Goal: Task Accomplishment & Management: Complete application form

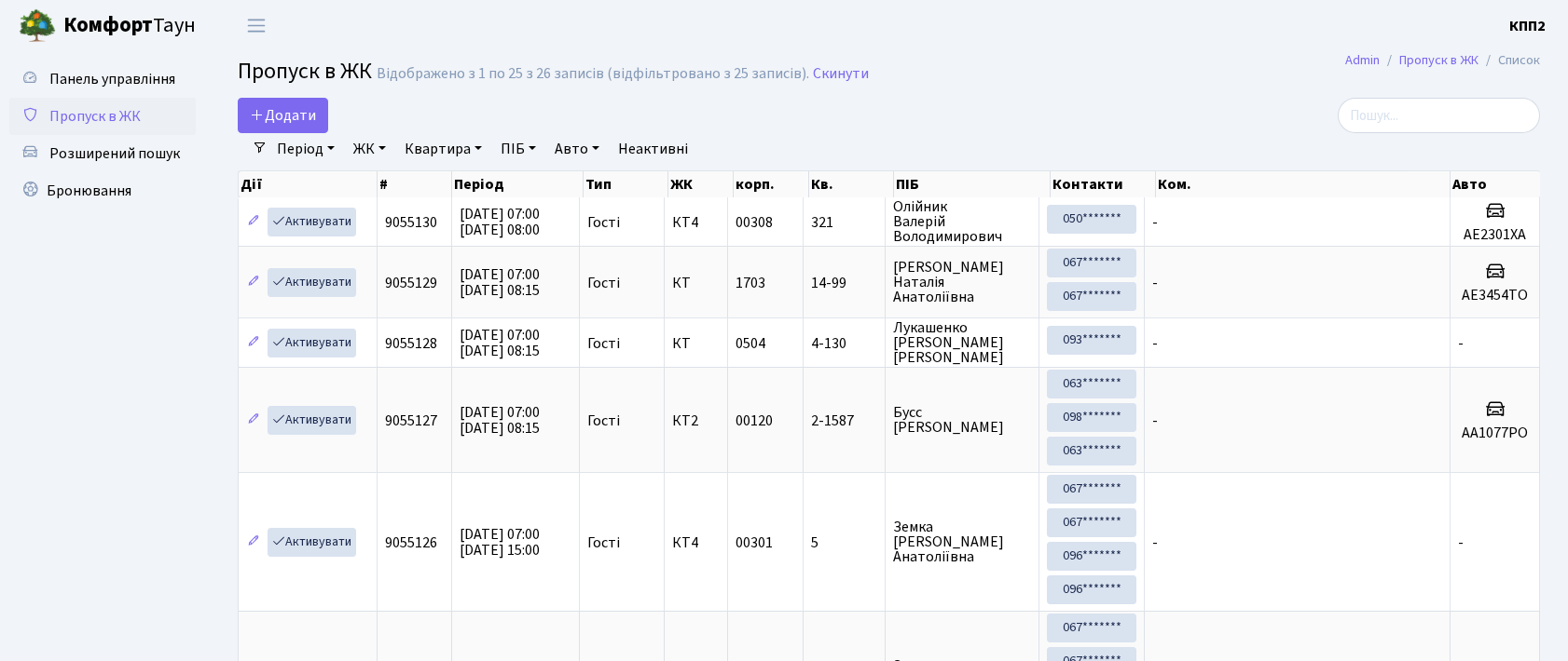
select select "25"
click at [265, 117] on span "Додати" at bounding box center [283, 115] width 67 height 21
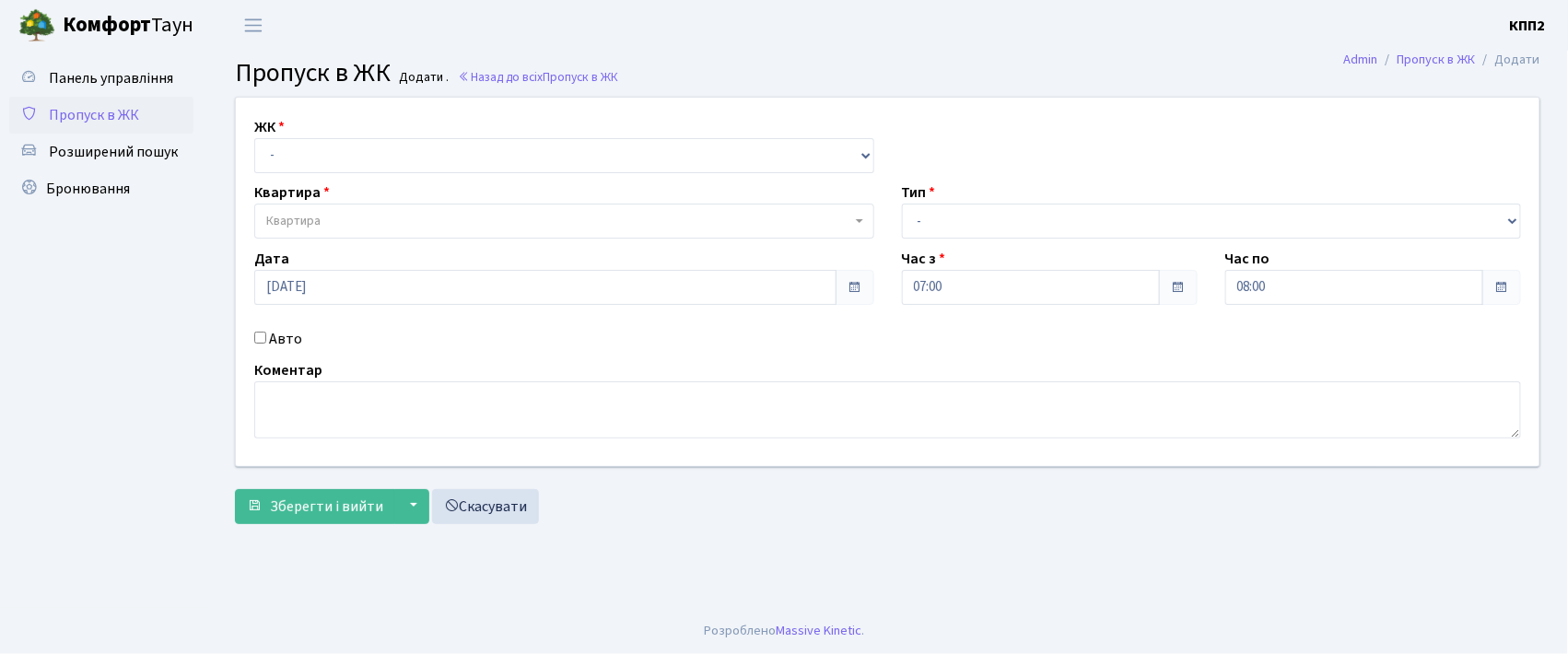
click at [288, 346] on label "Авто" at bounding box center [286, 339] width 33 height 22
click at [267, 344] on input "Авто" at bounding box center [260, 337] width 12 height 12
checkbox input "true"
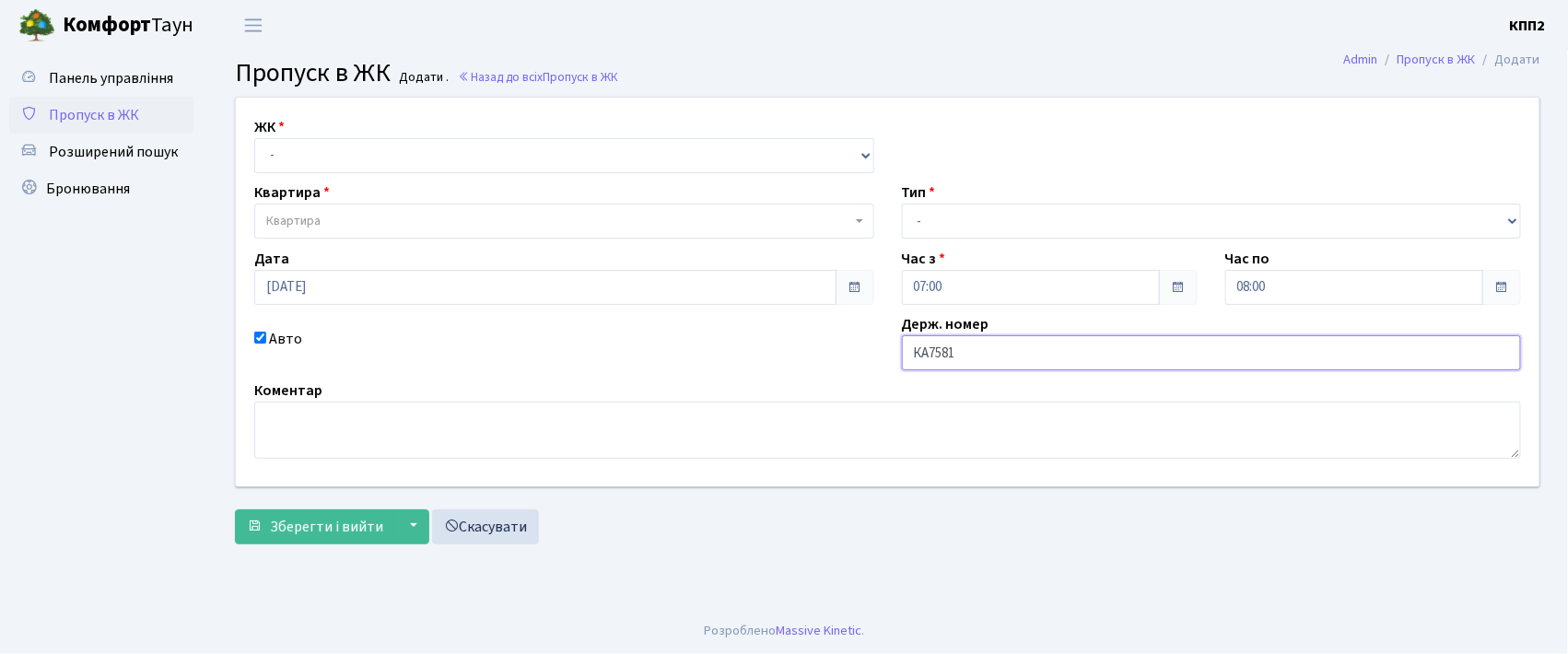
type input "КА7581АН"
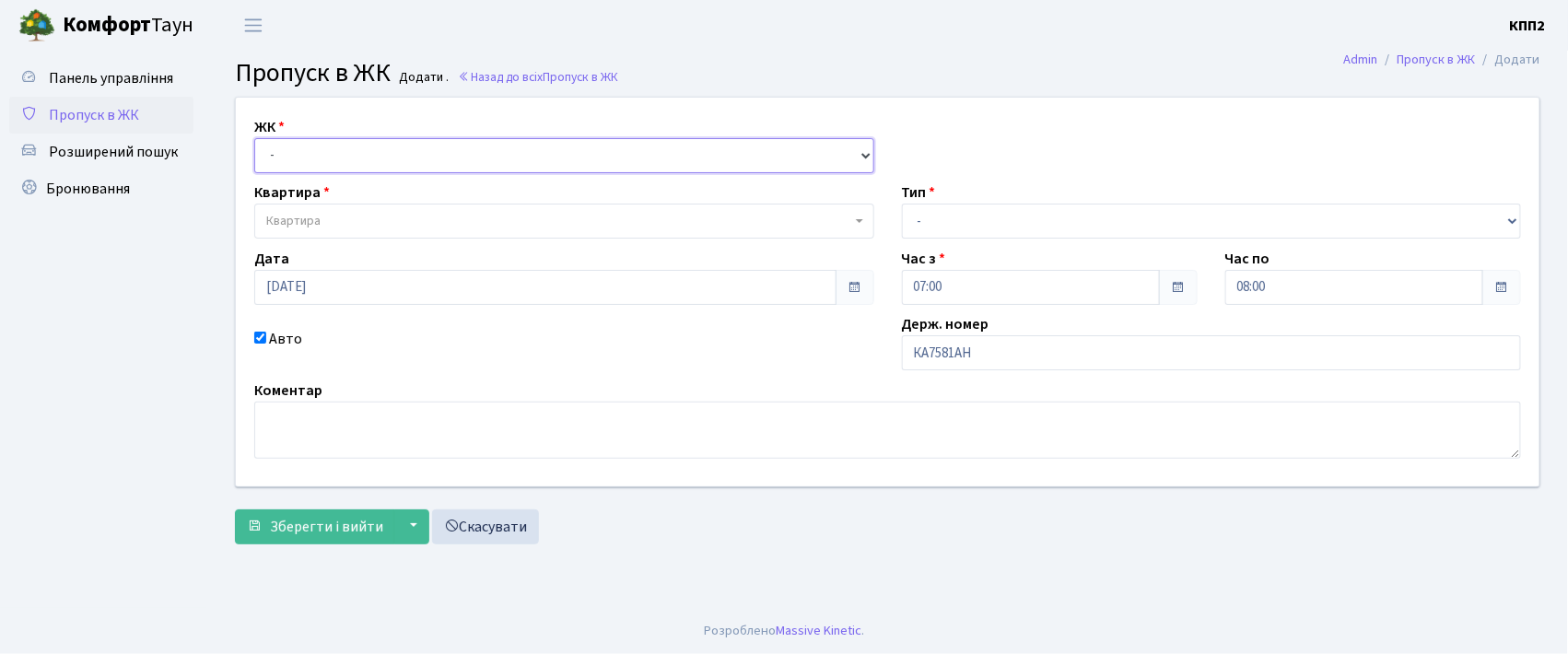
click at [547, 170] on select "- КТ, вул. Регенераторна, 4 КТ2, просп. [STREET_ADDRESS] [STREET_ADDRESS] [PERS…" at bounding box center [565, 156] width 621 height 35
select select "302"
click at [255, 138] on select "- КТ, вул. Регенераторна, 4 КТ2, просп. [STREET_ADDRESS] [STREET_ADDRESS] [PERS…" at bounding box center [565, 156] width 621 height 35
select select
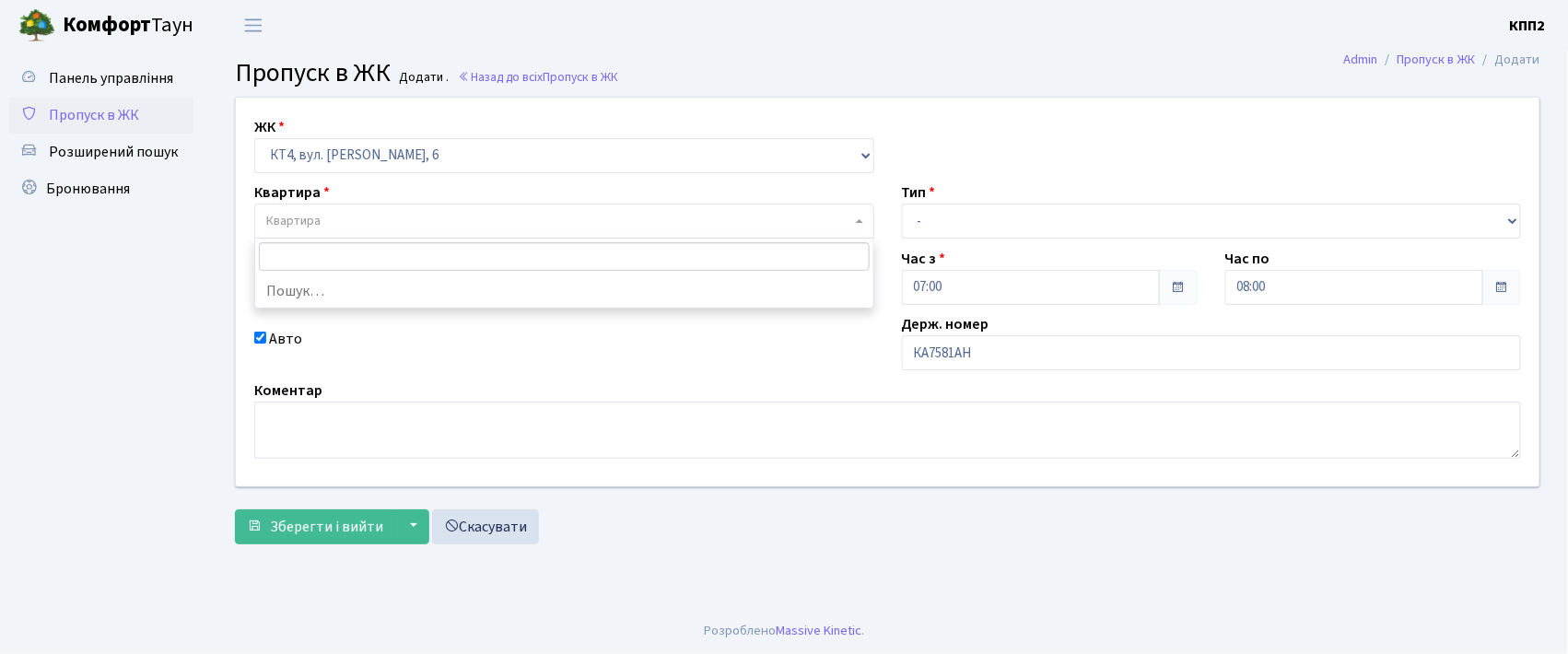
click at [551, 218] on span "Квартира" at bounding box center [559, 221] width 585 height 19
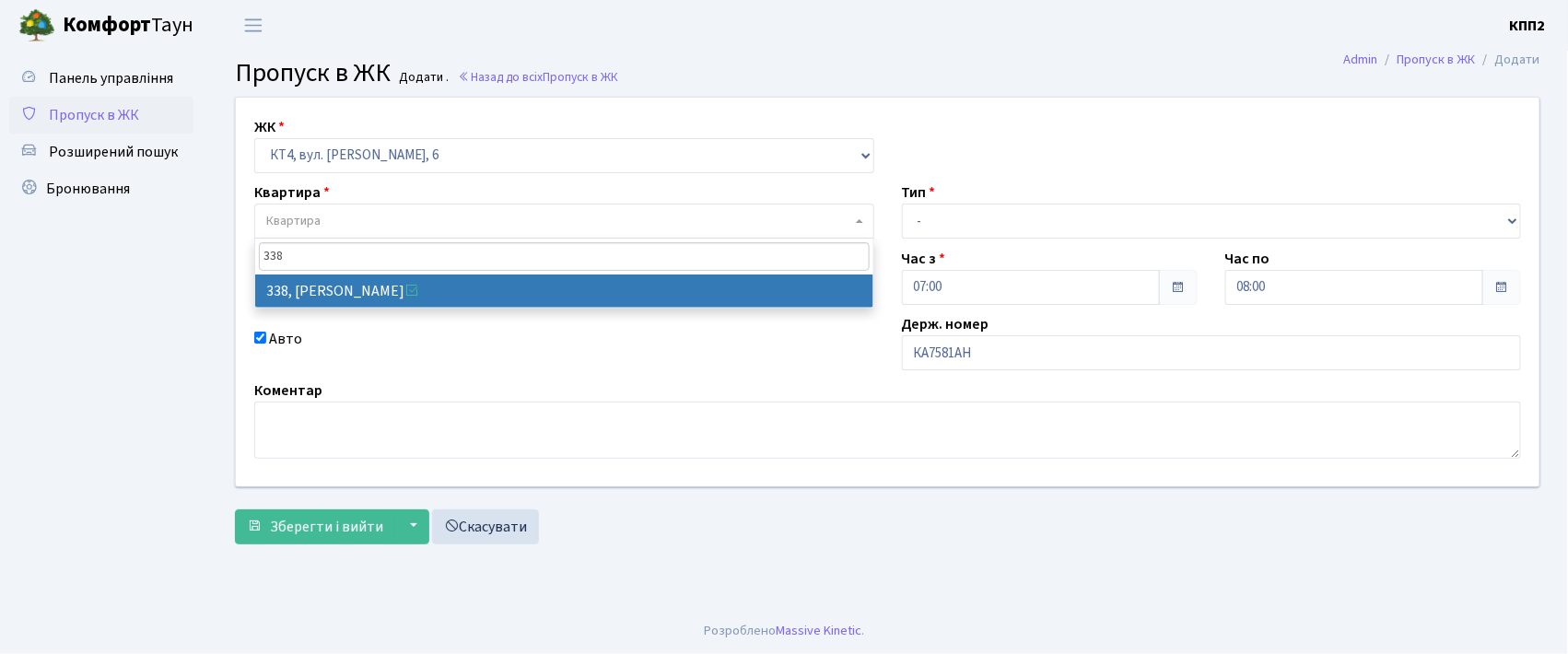
type input "338"
select select "17045"
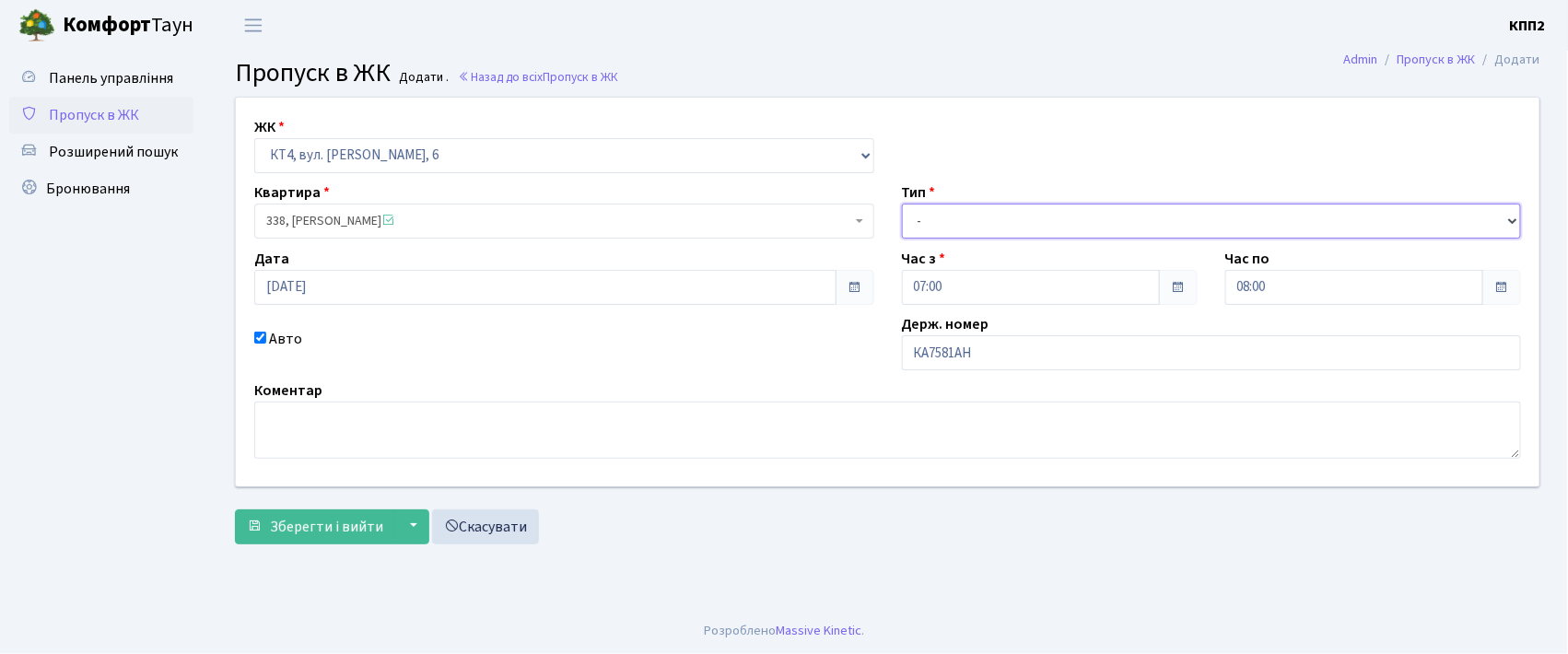
click at [1080, 230] on select "- Доставка Таксі Гості Сервіс" at bounding box center [1212, 221] width 621 height 35
select select "2"
click at [902, 204] on select "- Доставка Таксі Гості Сервіс" at bounding box center [1212, 221] width 621 height 35
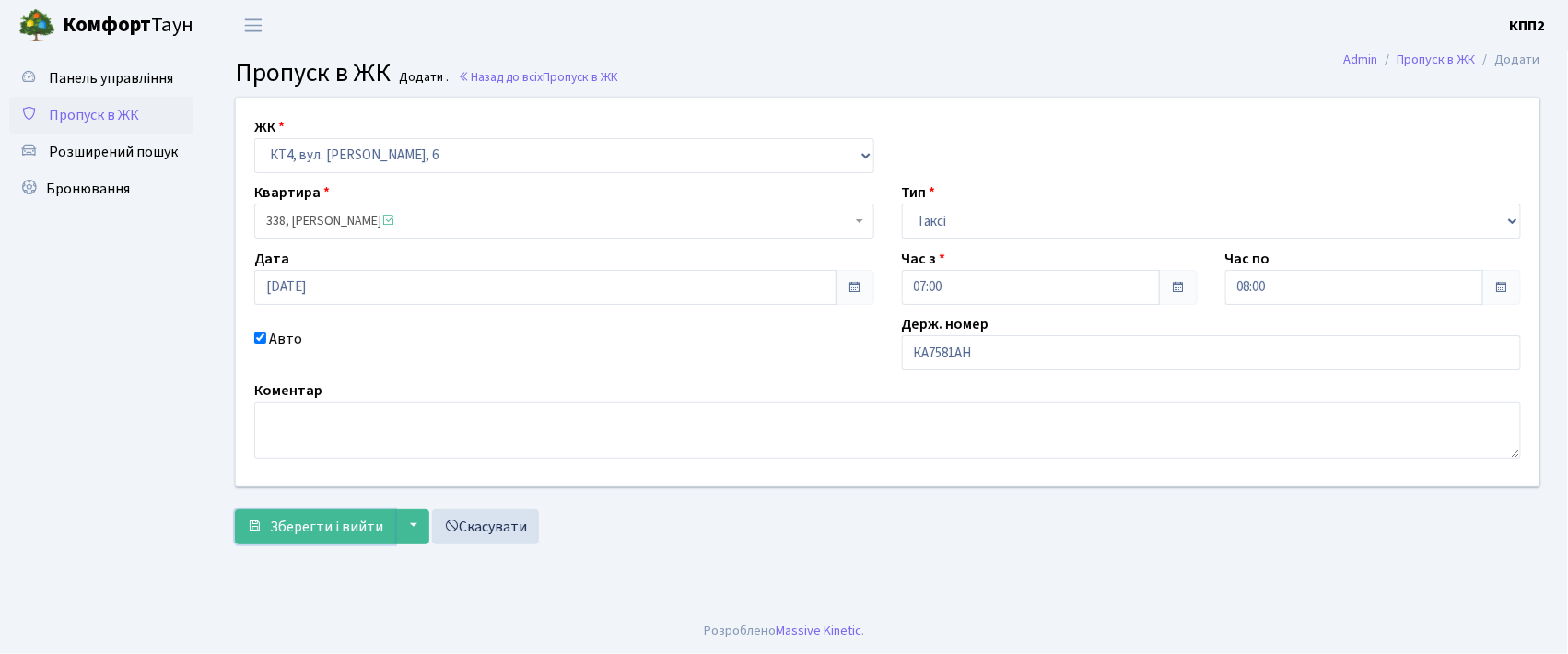
drag, startPoint x: 283, startPoint y: 529, endPoint x: 288, endPoint y: 506, distance: 23.5
click at [283, 523] on span "Зберегти і вийти" at bounding box center [327, 527] width 113 height 20
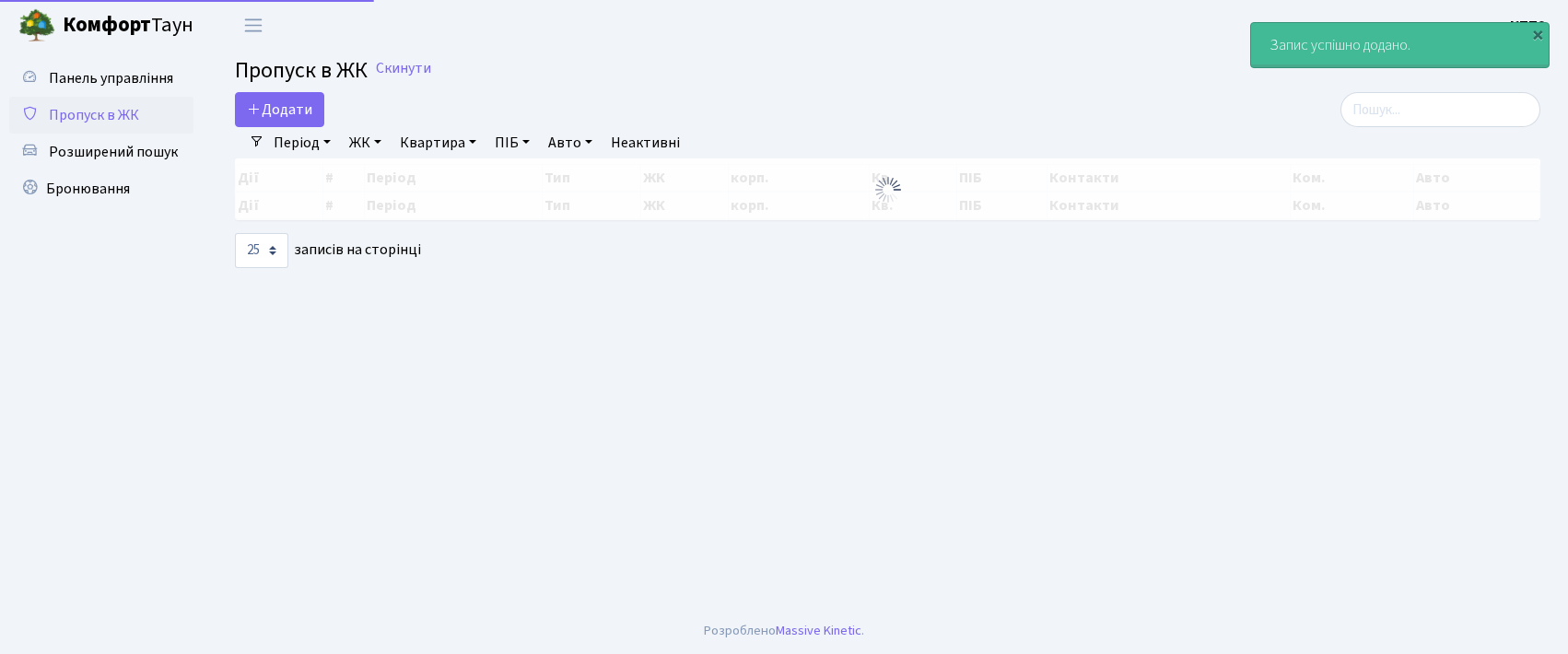
select select "25"
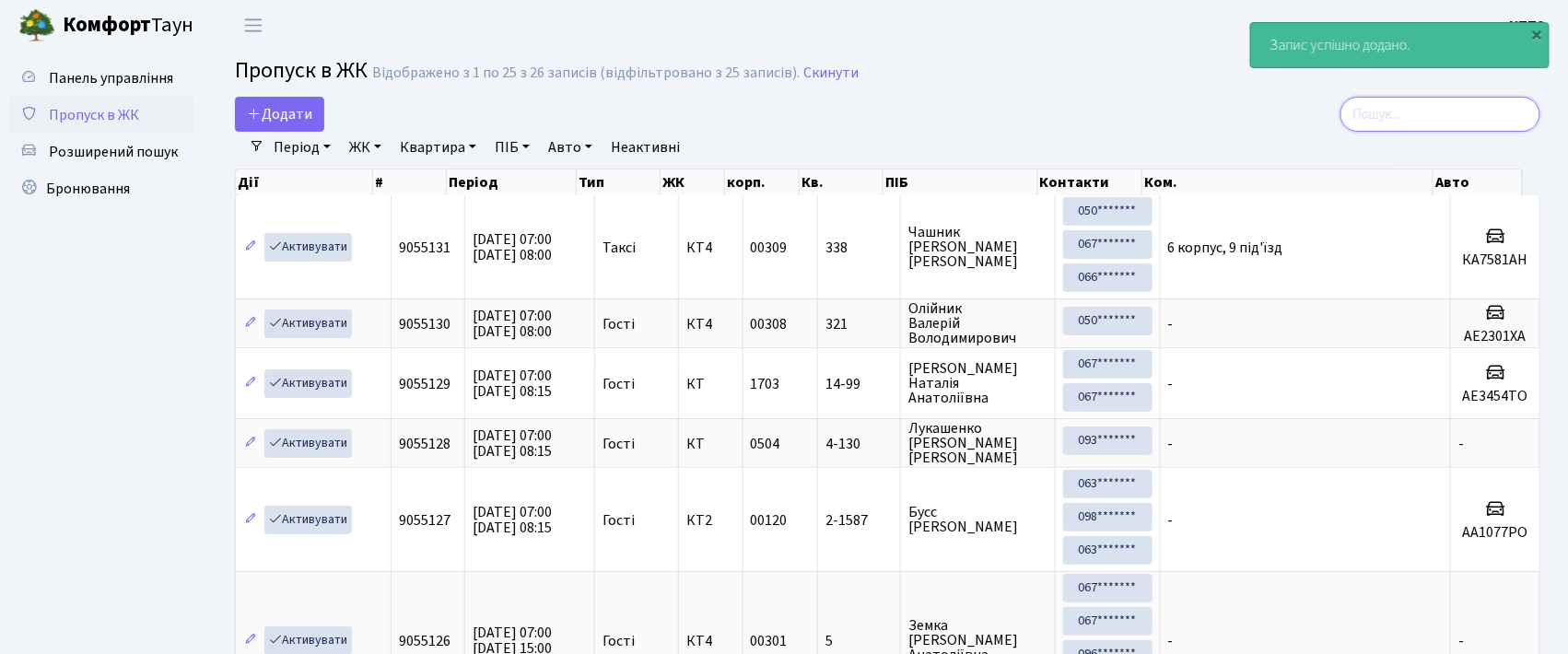
click at [1412, 112] on input "search" at bounding box center [1441, 114] width 200 height 35
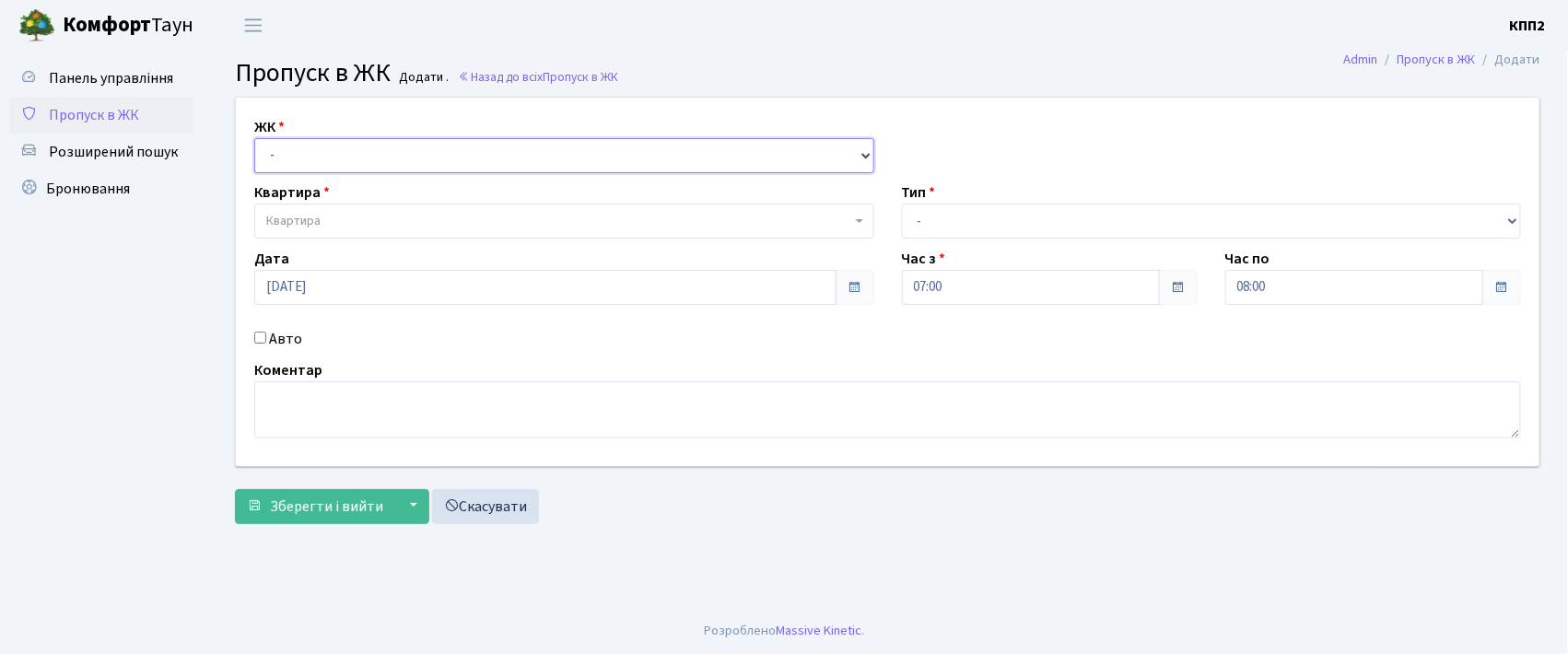
click at [358, 171] on select "- КТ, вул. Регенераторна, 4 КТ2, просп. [STREET_ADDRESS] [STREET_ADDRESS] [PERS…" at bounding box center [565, 156] width 621 height 35
select select "271"
click at [255, 138] on select "- КТ, вул. Регенераторна, 4 КТ2, просп. [STREET_ADDRESS] [STREET_ADDRESS] [PERS…" at bounding box center [565, 156] width 621 height 35
select select
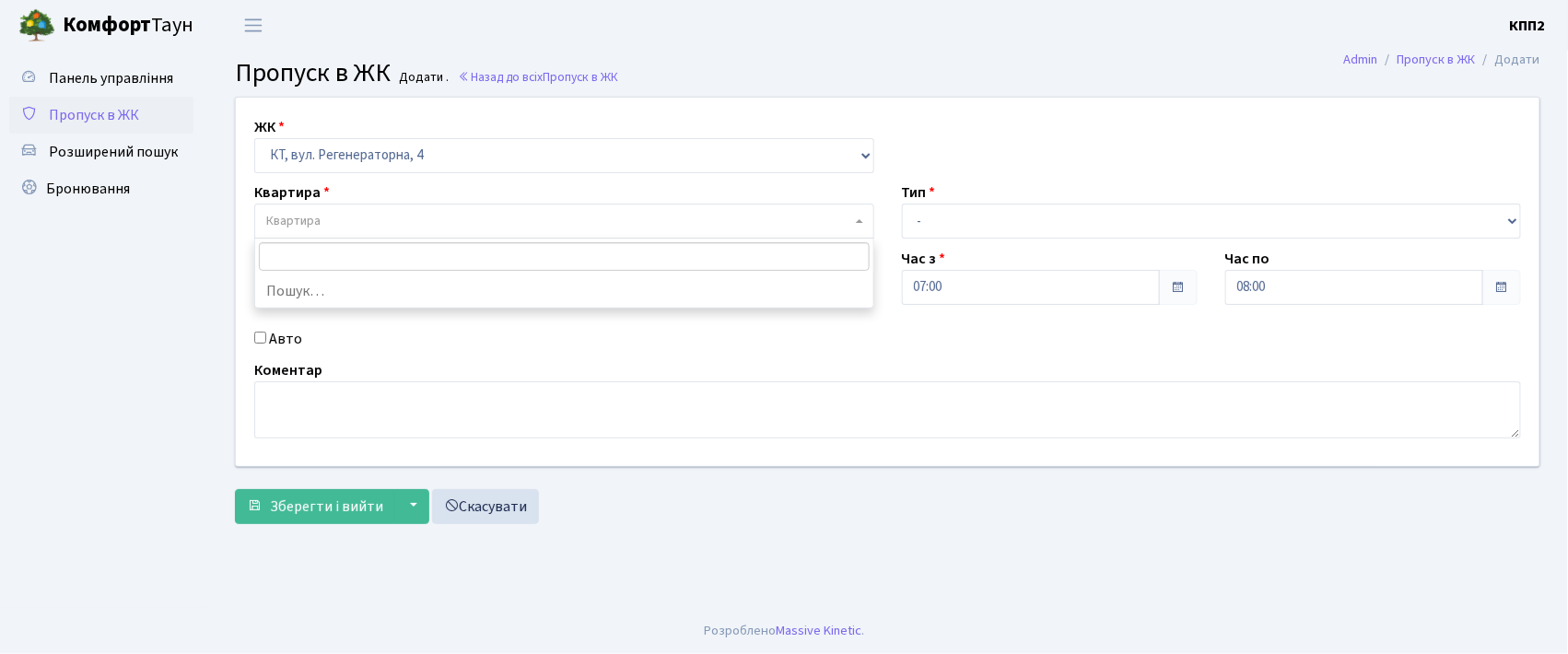
click at [437, 230] on span "Квартира" at bounding box center [559, 221] width 585 height 19
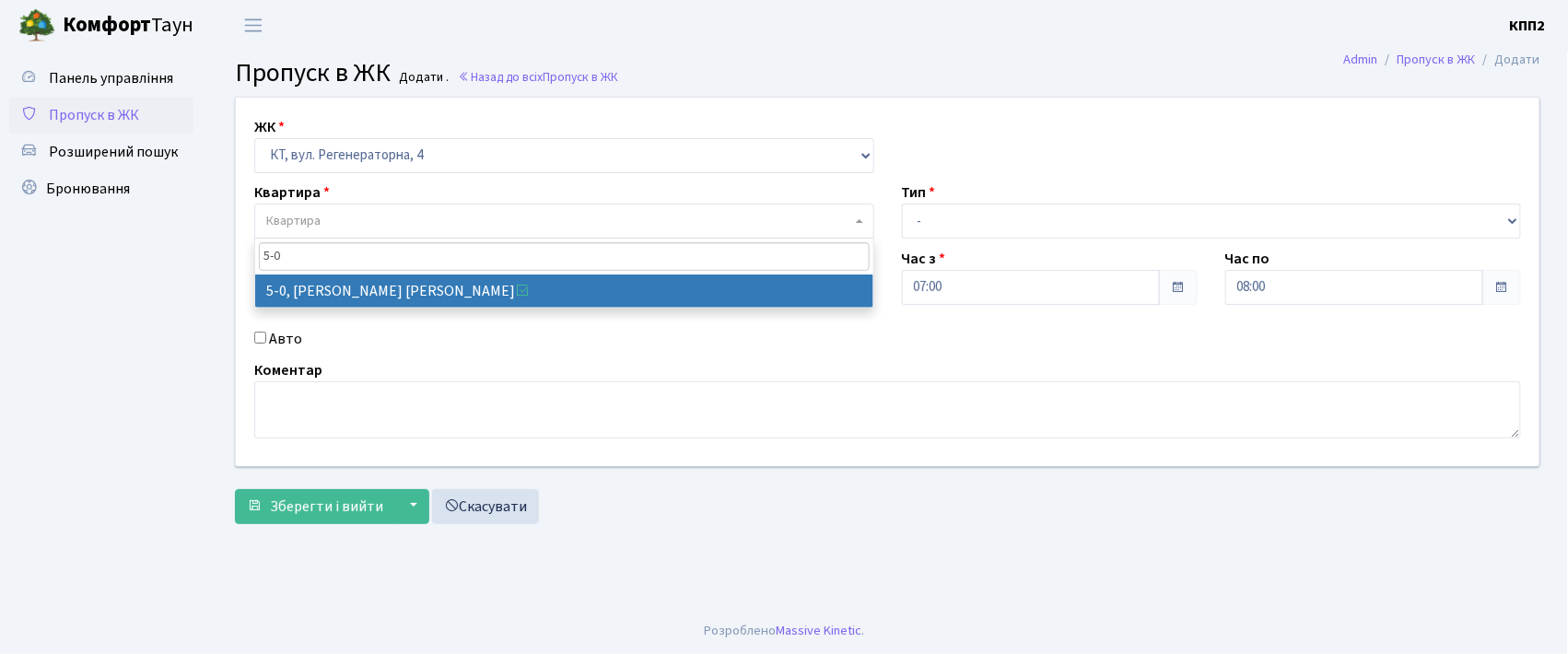
type input "5-0"
select select "5323"
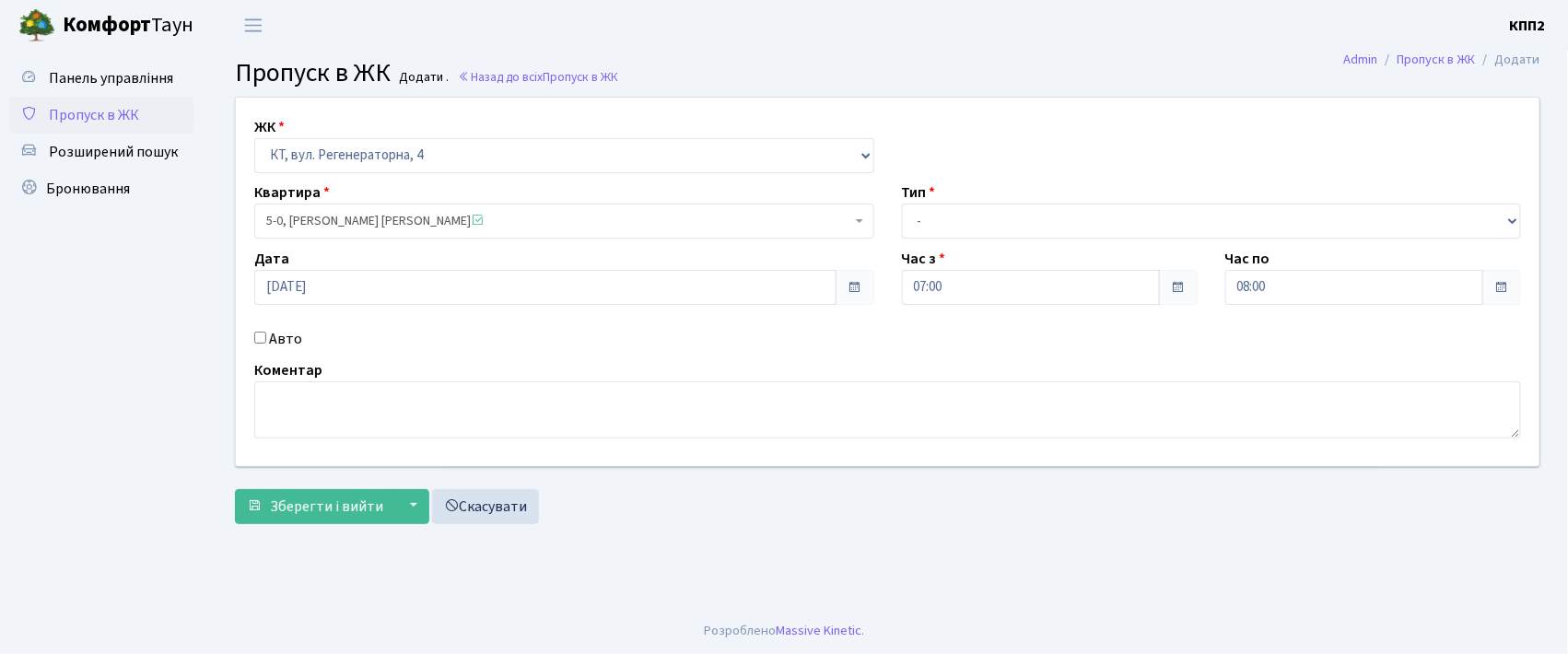
click at [994, 203] on div "Тип - Доставка Таксі Гості Сервіс" at bounding box center [1211, 210] width 647 height 57
click at [1003, 189] on div "Тип - Доставка Таксі Гості Сервіс" at bounding box center [1211, 210] width 647 height 57
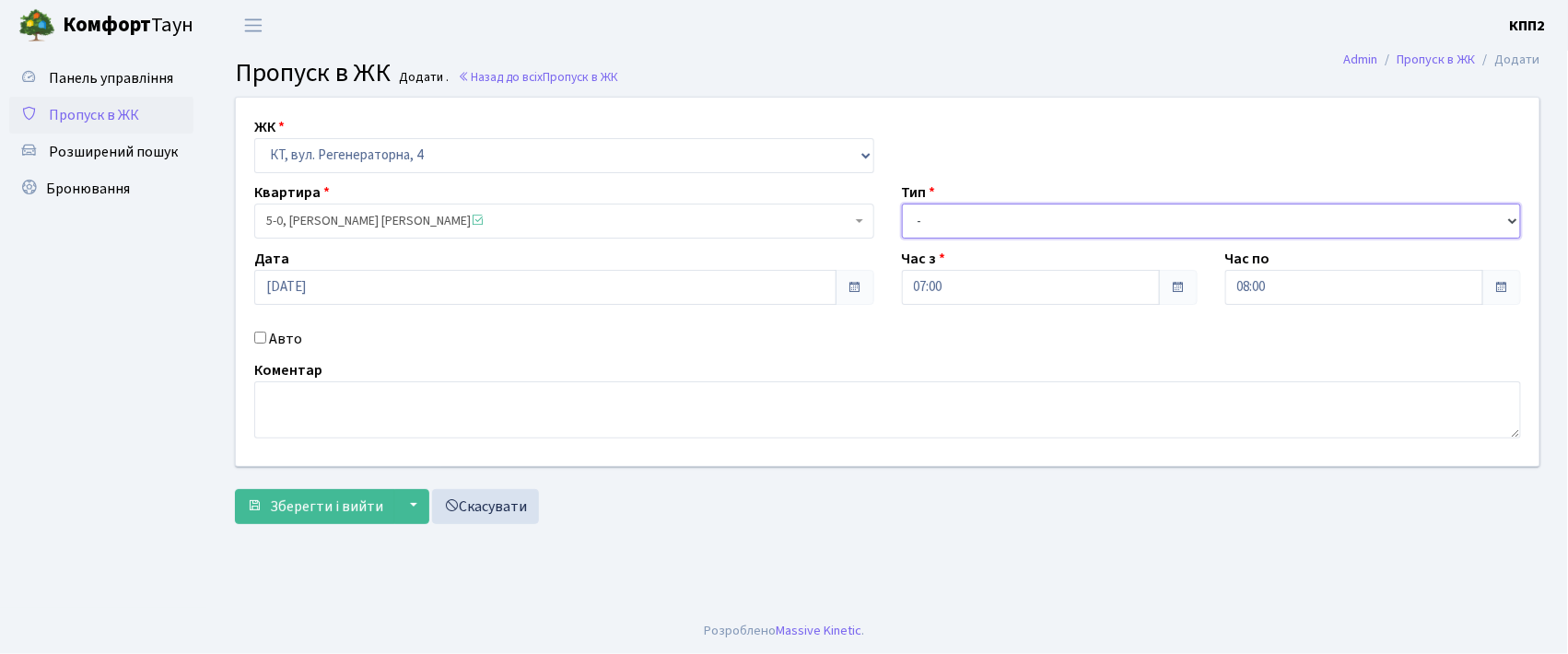
drag, startPoint x: 1010, startPoint y: 222, endPoint x: 1010, endPoint y: 238, distance: 16.0
click at [1010, 222] on select "- Доставка Таксі Гості Сервіс" at bounding box center [1212, 221] width 621 height 35
select select "3"
click at [902, 204] on select "- Доставка Таксі Гості Сервіс" at bounding box center [1212, 221] width 621 height 35
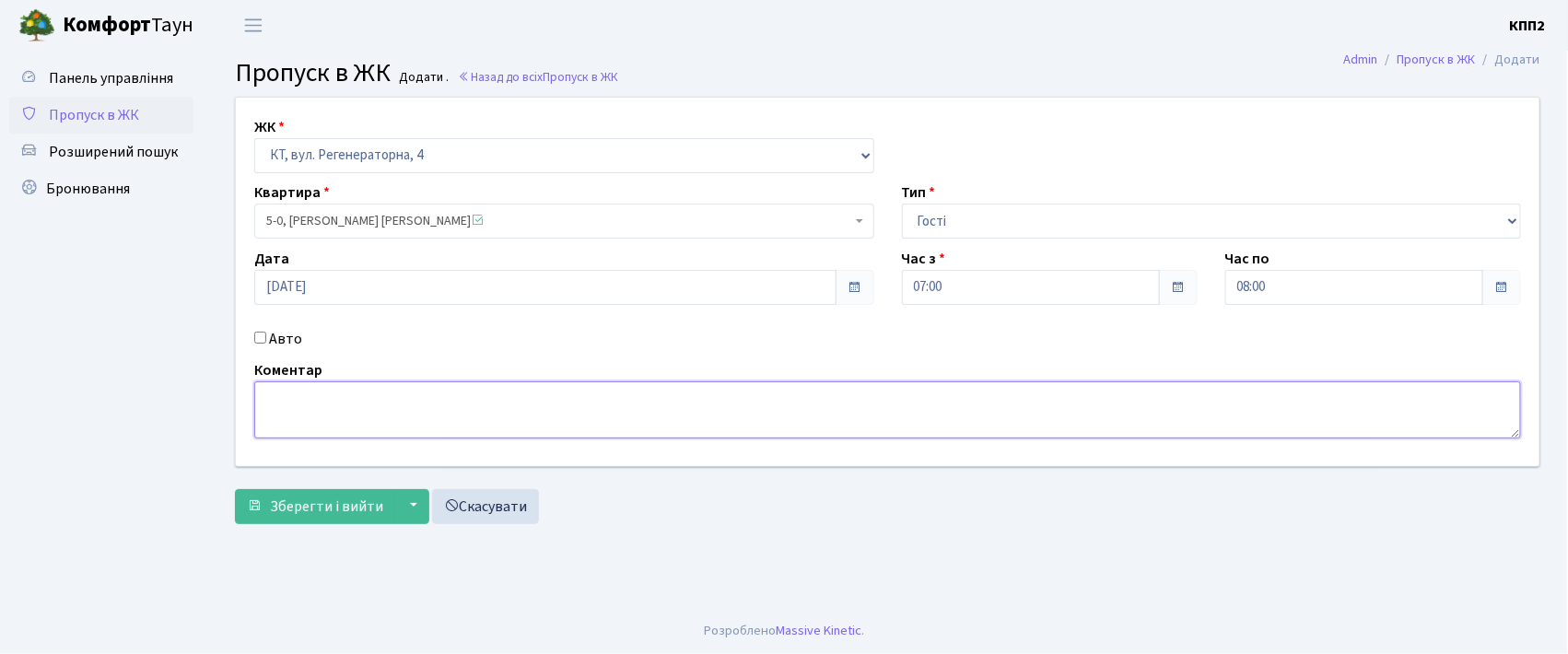
click at [303, 436] on textarea at bounding box center [888, 410] width 1267 height 57
type textarea "ВСІХХ"
drag, startPoint x: 285, startPoint y: 502, endPoint x: 313, endPoint y: 484, distance: 33.3
click at [287, 502] on span "Зберегти і вийти" at bounding box center [327, 507] width 113 height 20
